Goal: Information Seeking & Learning: Learn about a topic

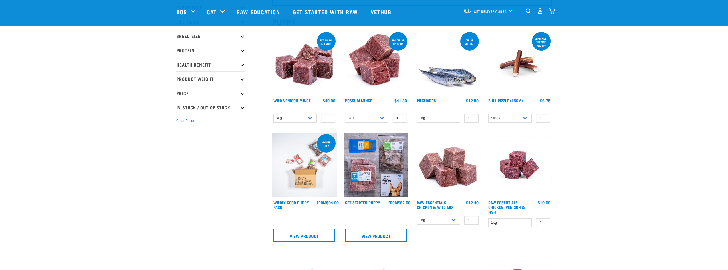
scroll to position [57, 0]
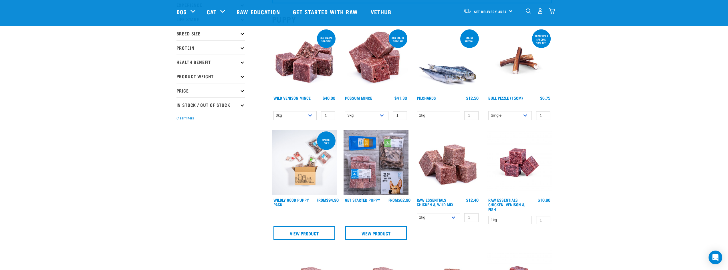
click at [445, 75] on img at bounding box center [447, 60] width 65 height 65
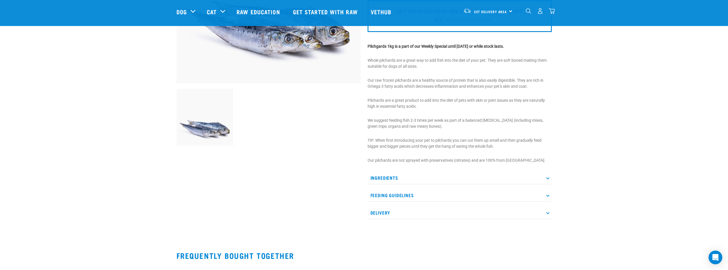
scroll to position [143, 0]
click at [430, 189] on p "Feeding Guidelines" at bounding box center [459, 195] width 184 height 13
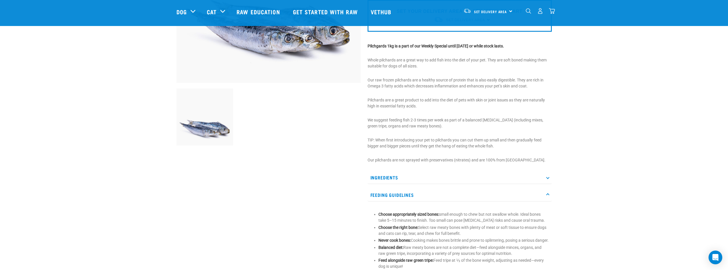
click at [438, 174] on p "Ingredients" at bounding box center [459, 177] width 184 height 13
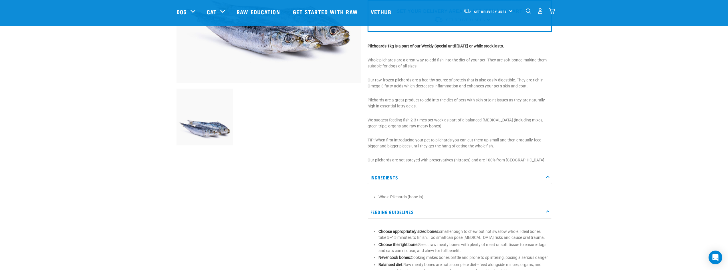
drag, startPoint x: 587, startPoint y: 127, endPoint x: 534, endPoint y: 100, distance: 59.7
click at [534, 100] on p "Pilchards are a great product to add into the diet of pets with skin or joint i…" at bounding box center [459, 103] width 184 height 12
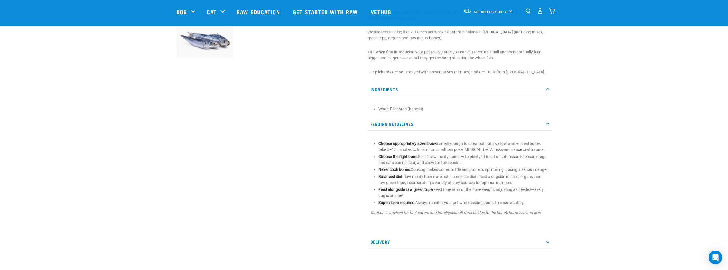
scroll to position [286, 0]
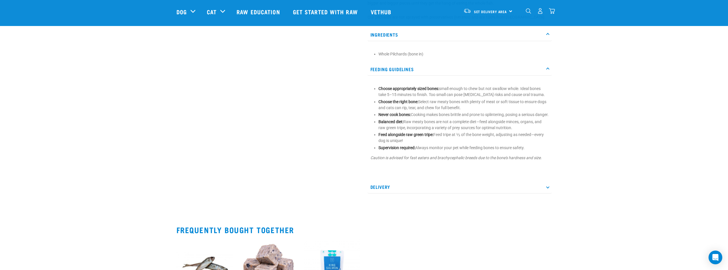
click at [493, 192] on p "Delivery" at bounding box center [459, 187] width 184 height 13
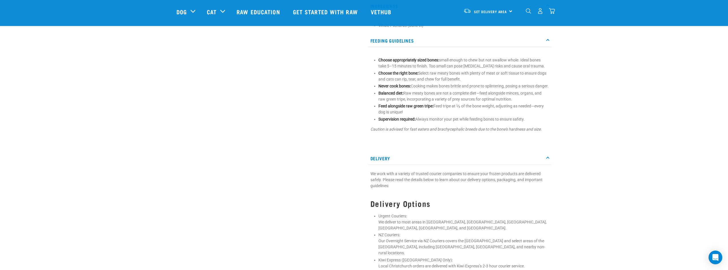
scroll to position [400, 0]
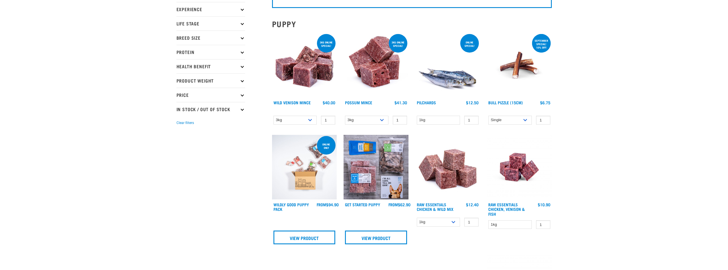
click at [381, 161] on img at bounding box center [375, 167] width 65 height 65
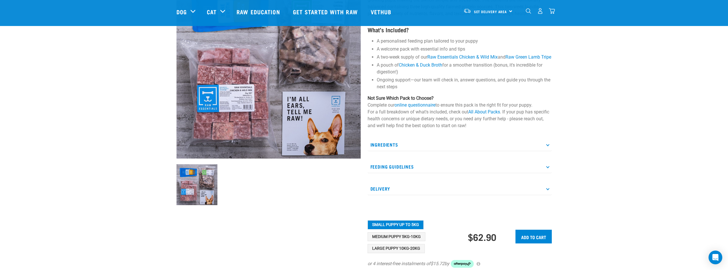
scroll to position [57, 0]
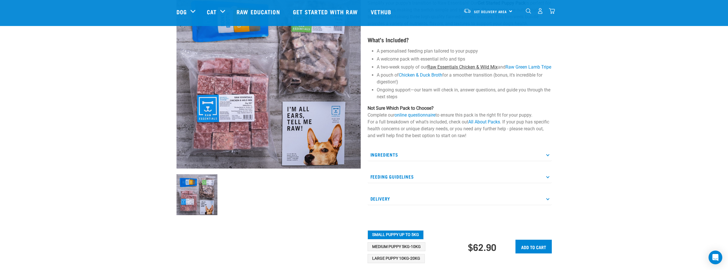
click at [466, 68] on link "Raw Essentials Chicken & Wild Mix" at bounding box center [462, 66] width 70 height 5
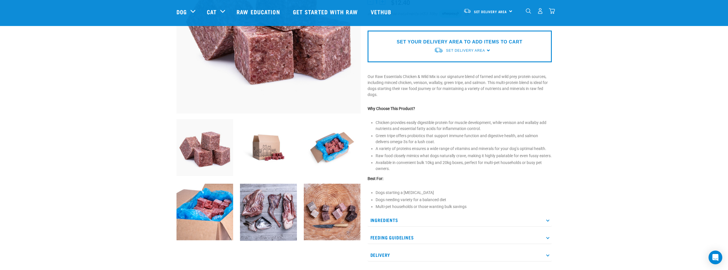
scroll to position [86, 0]
